Goal: Information Seeking & Learning: Learn about a topic

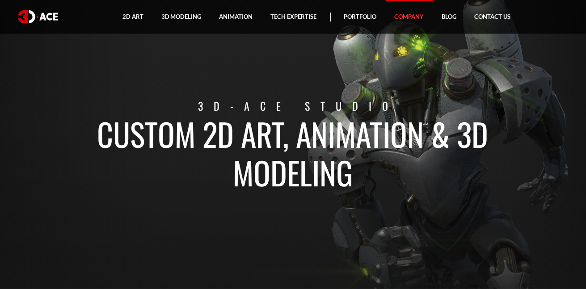
click at [386, 6] on link "Company" at bounding box center [409, 17] width 47 height 34
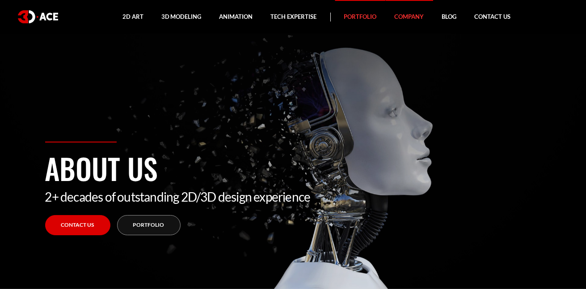
click at [363, 14] on link "Portfolio" at bounding box center [360, 17] width 51 height 34
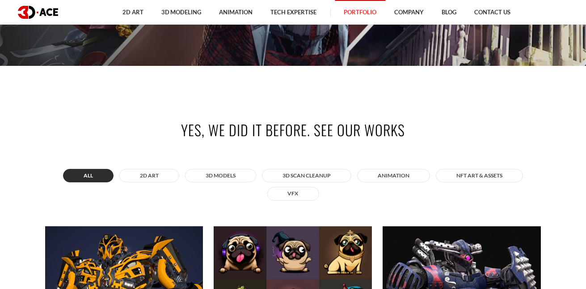
scroll to position [268, 0]
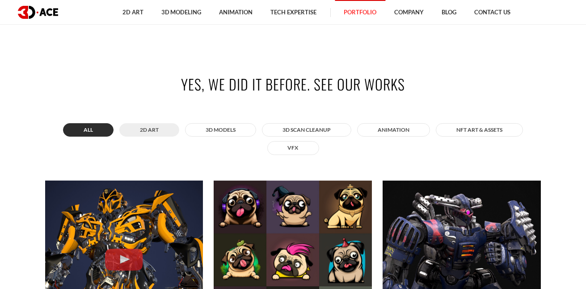
click at [152, 132] on button "2D ART" at bounding box center [149, 129] width 60 height 13
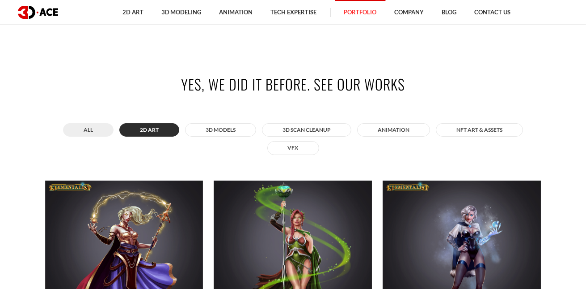
click at [98, 132] on button "All" at bounding box center [88, 129] width 51 height 13
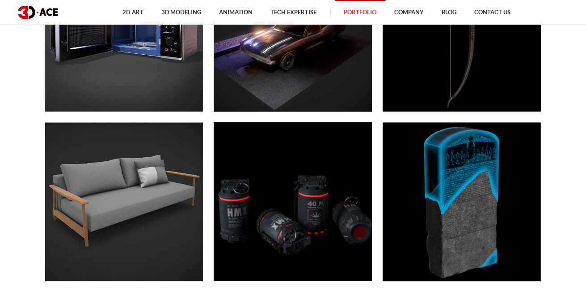
scroll to position [3086, 0]
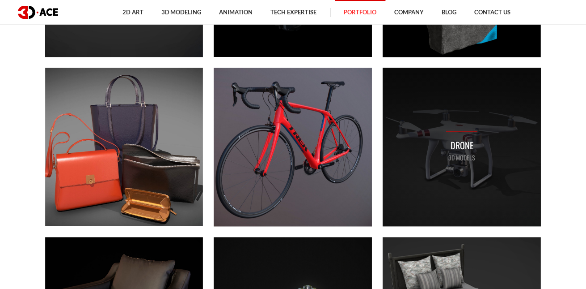
click at [415, 102] on div "Drone 3D MODELS" at bounding box center [462, 147] width 158 height 158
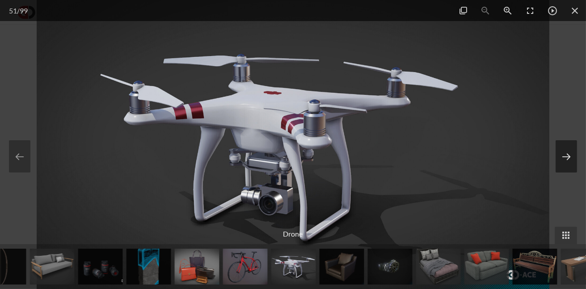
click at [569, 153] on button at bounding box center [566, 156] width 21 height 32
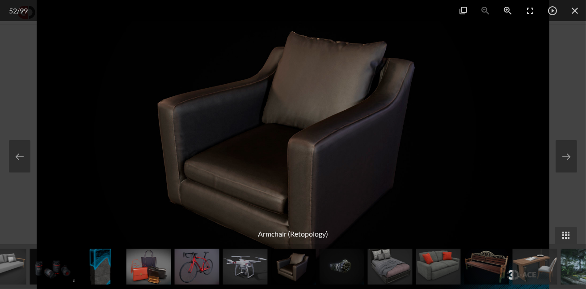
click at [564, 101] on div at bounding box center [293, 144] width 586 height 289
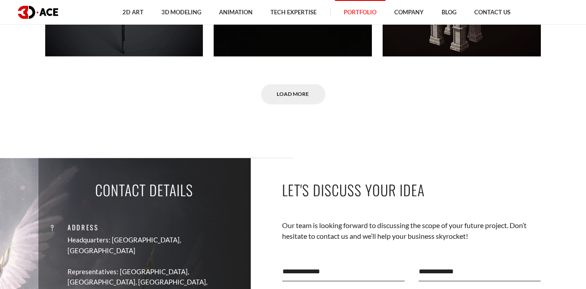
scroll to position [5949, 0]
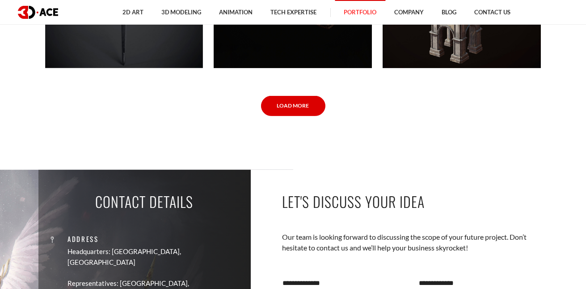
click at [313, 109] on link "Load More" at bounding box center [293, 106] width 64 height 20
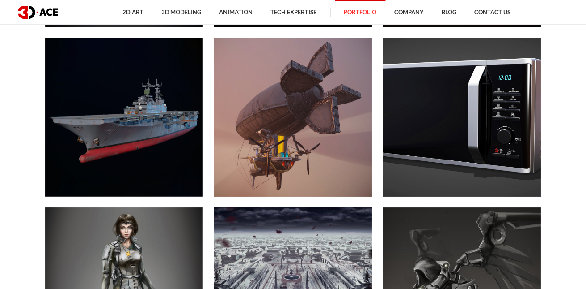
scroll to position [5990, 0]
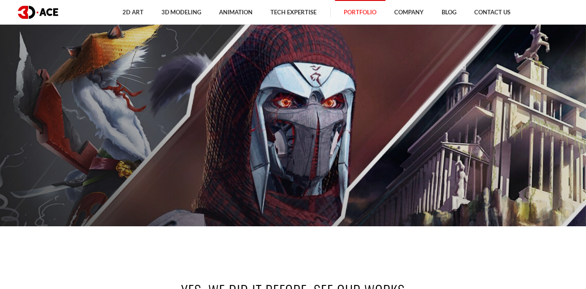
scroll to position [223, 0]
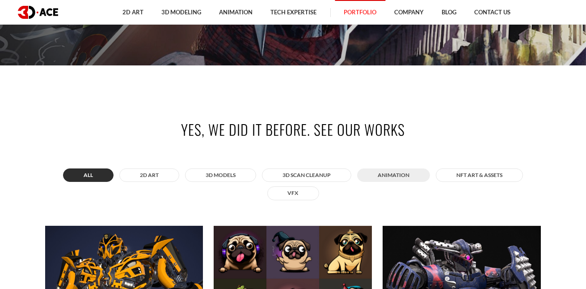
click at [407, 175] on button "ANIMATION" at bounding box center [393, 174] width 73 height 13
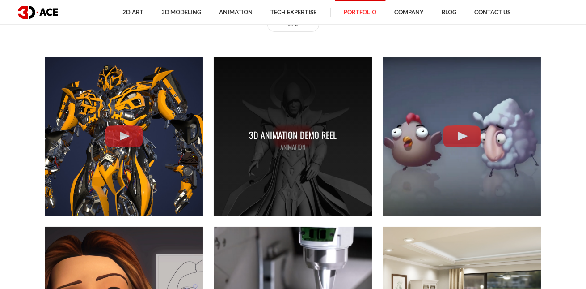
scroll to position [402, 0]
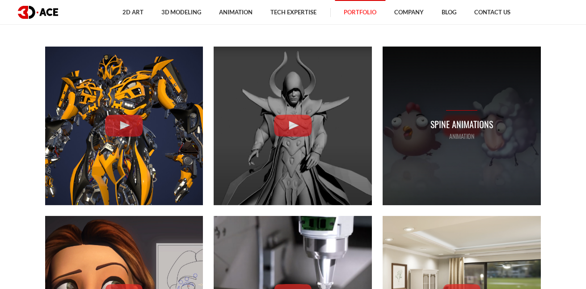
click at [471, 124] on p "Spine Animations" at bounding box center [462, 124] width 63 height 14
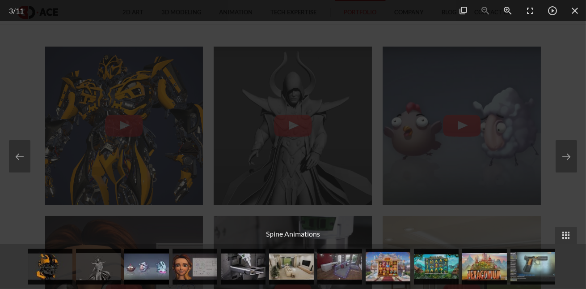
click at [569, 85] on div at bounding box center [293, 144] width 586 height 289
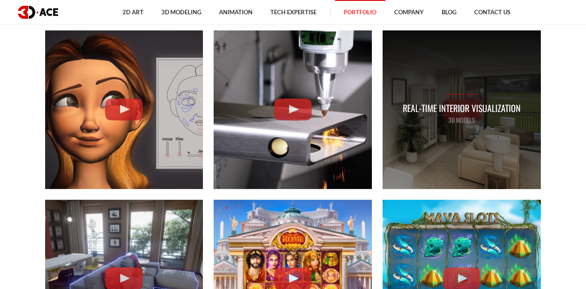
scroll to position [582, 0]
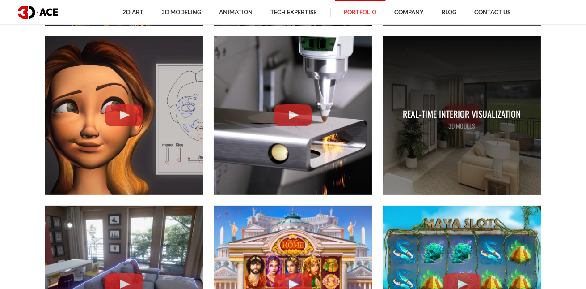
click at [467, 110] on p "Real-time Interior Visualization" at bounding box center [462, 114] width 118 height 14
